Goal: Check status: Check status

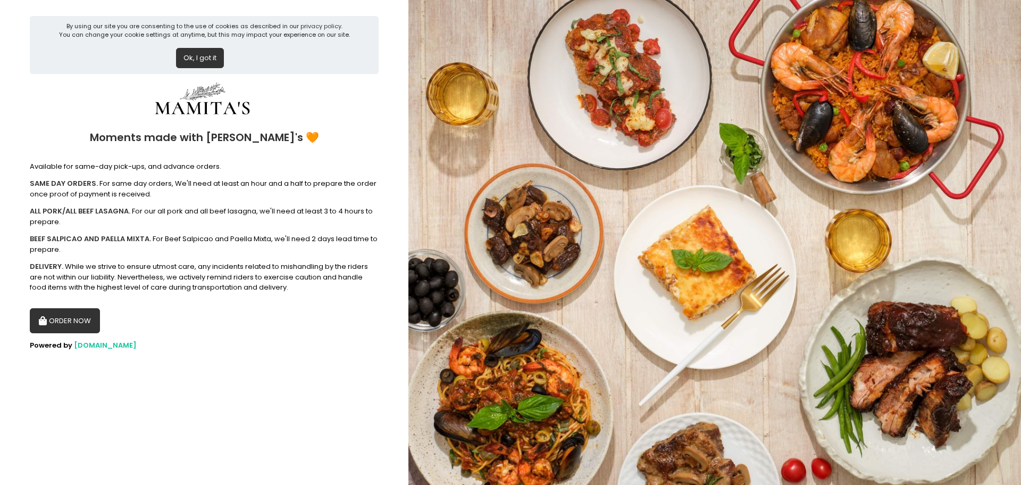
click at [75, 316] on button "ORDER NOW" at bounding box center [65, 321] width 70 height 26
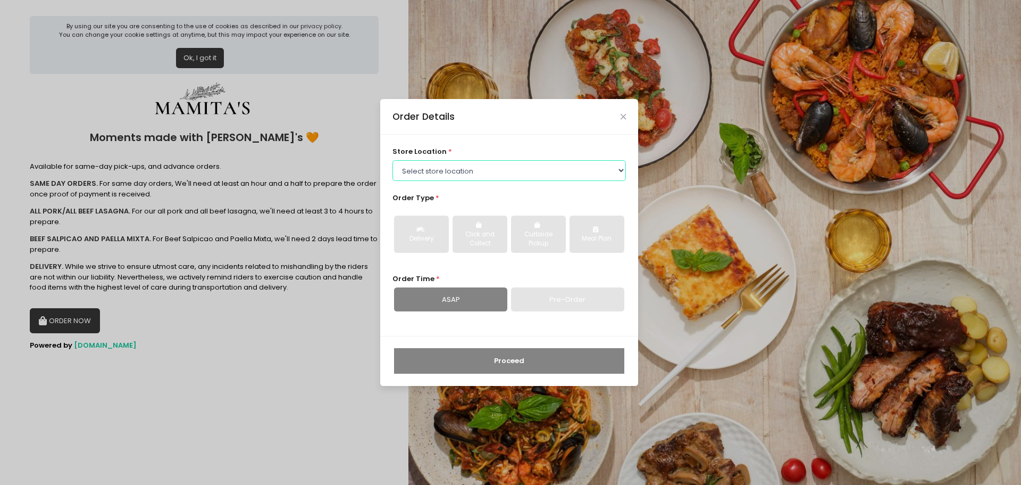
click at [459, 171] on select "Select store location Mamitas PH - Blue Ridge Mamitas PH - Sct Gandia" at bounding box center [510, 170] width 234 height 20
